Goal: Book appointment/travel/reservation

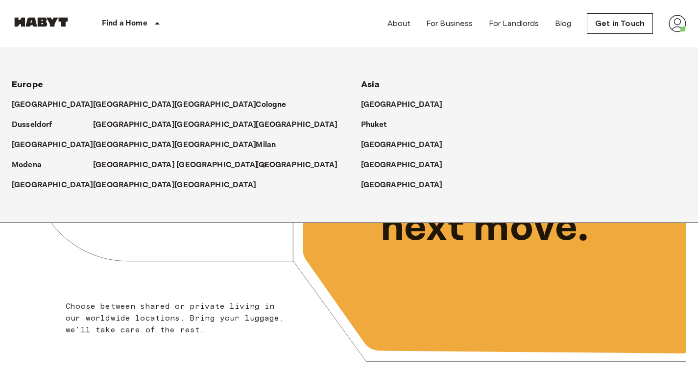
click at [176, 164] on p "[GEOGRAPHIC_DATA]" at bounding box center [217, 165] width 82 height 12
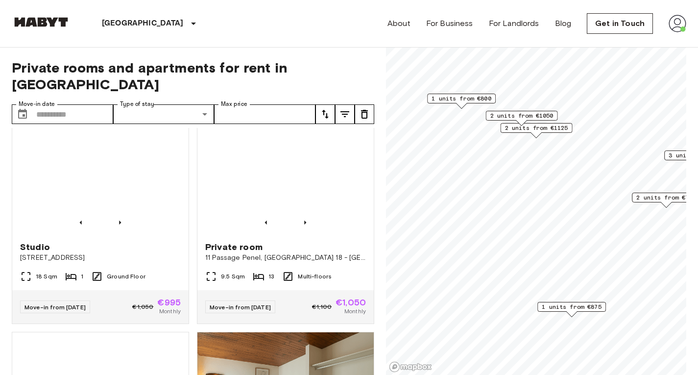
scroll to position [239, 0]
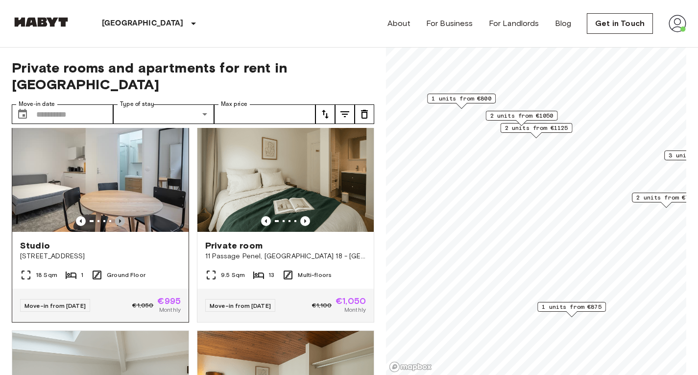
click at [120, 216] on icon "Previous image" at bounding box center [120, 221] width 10 height 10
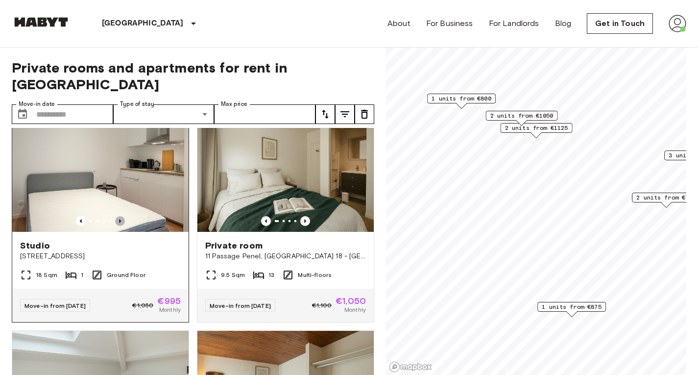
click at [120, 216] on icon "Previous image" at bounding box center [120, 221] width 10 height 10
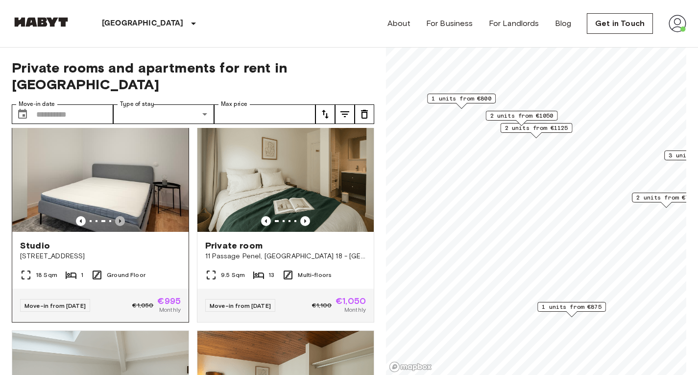
click at [120, 216] on icon "Previous image" at bounding box center [120, 221] width 10 height 10
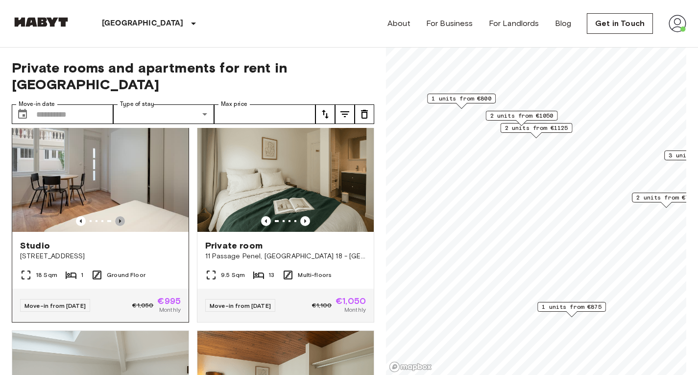
click at [120, 216] on icon "Previous image" at bounding box center [120, 221] width 10 height 10
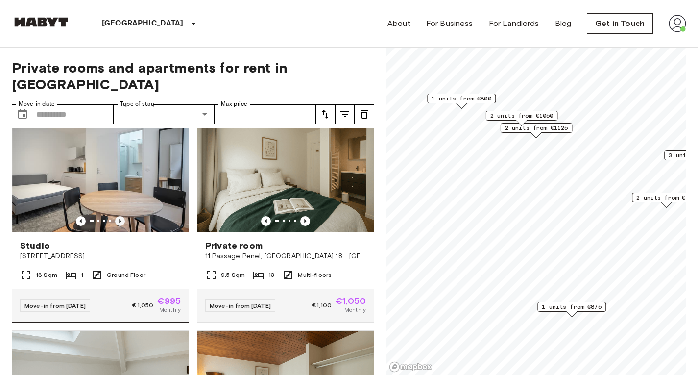
click at [120, 216] on icon "Previous image" at bounding box center [120, 221] width 10 height 10
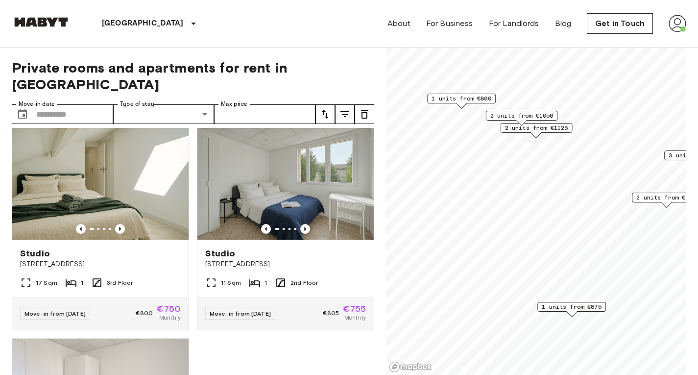
scroll to position [879, 0]
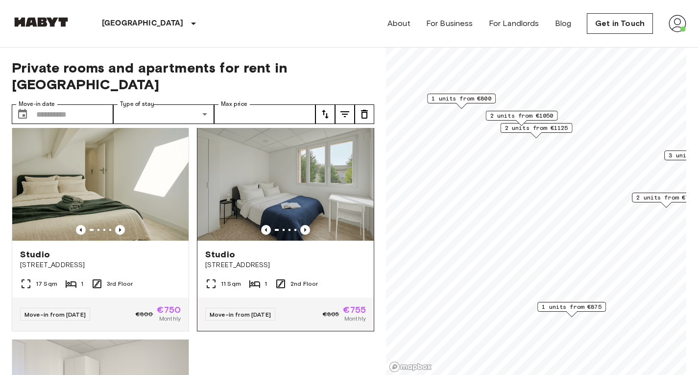
click at [301, 225] on img at bounding box center [285, 182] width 176 height 118
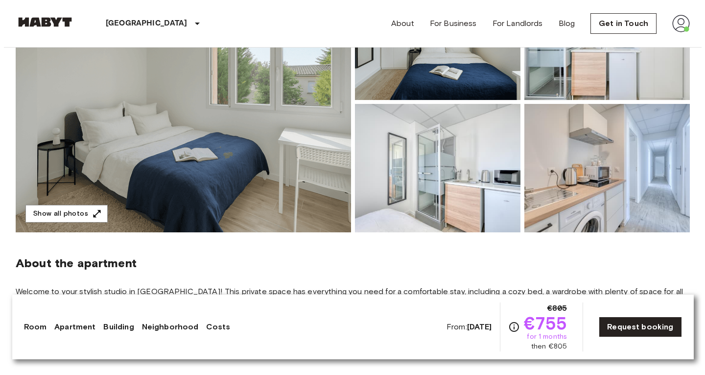
scroll to position [166, 0]
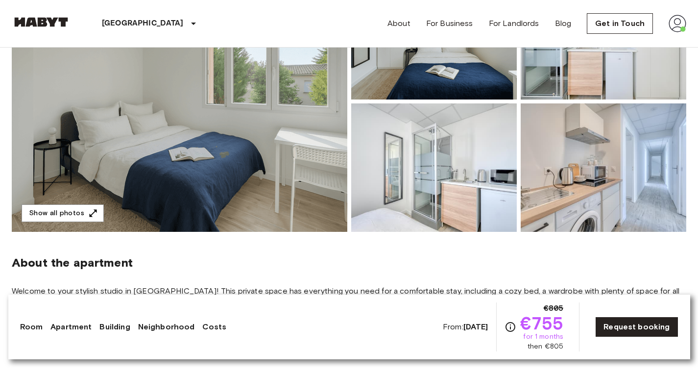
click at [642, 203] on img at bounding box center [604, 167] width 166 height 128
